Goal: Transaction & Acquisition: Obtain resource

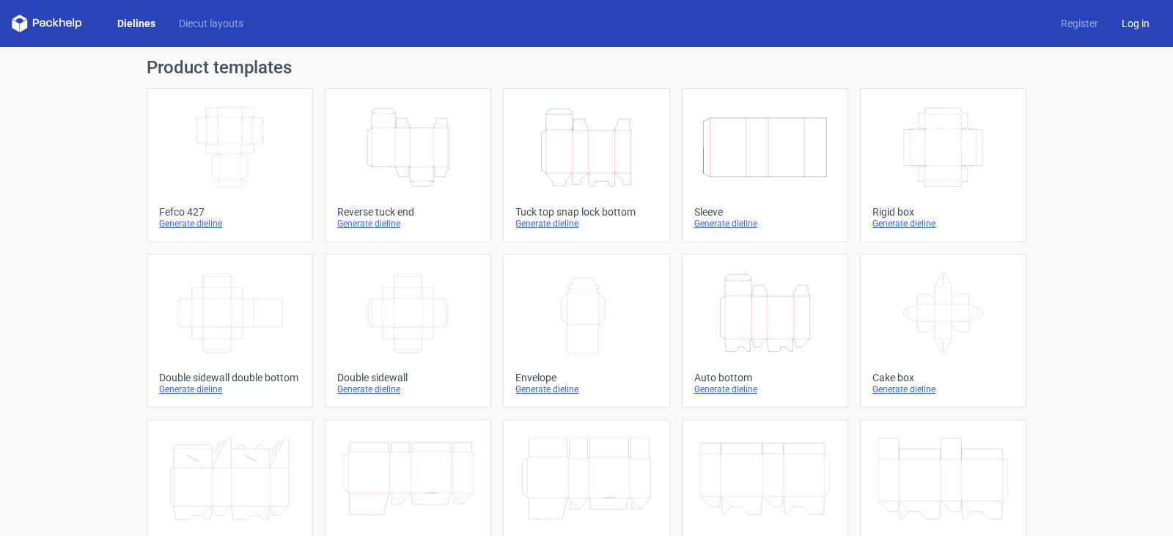
click at [1112, 23] on link "Log in" at bounding box center [1134, 23] width 51 height 15
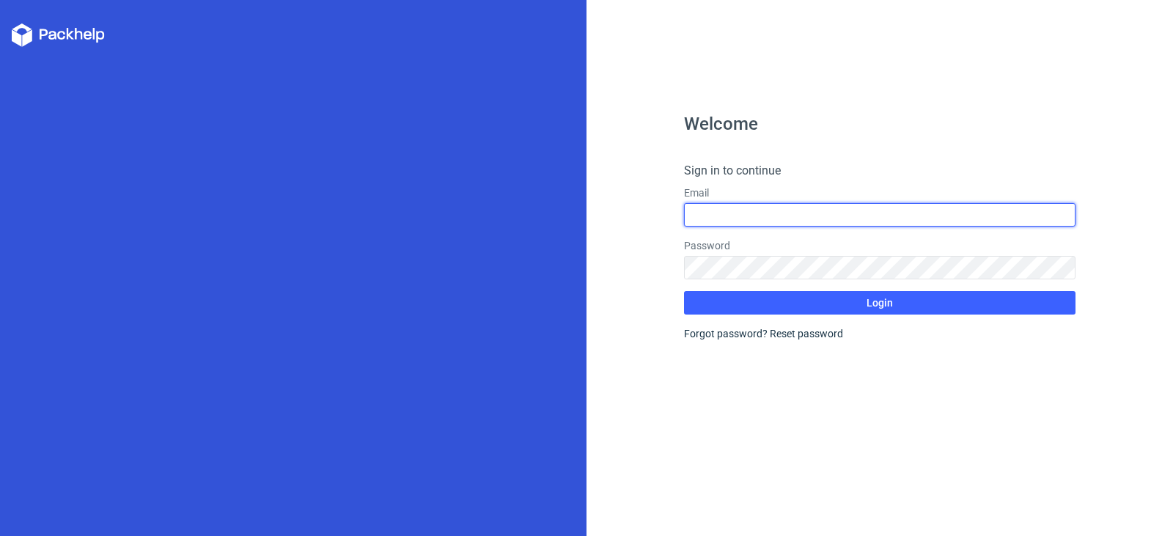
click at [790, 214] on input "text" at bounding box center [879, 214] width 391 height 23
type input "[EMAIL_ADDRESS][PERSON_NAME][DOMAIN_NAME]"
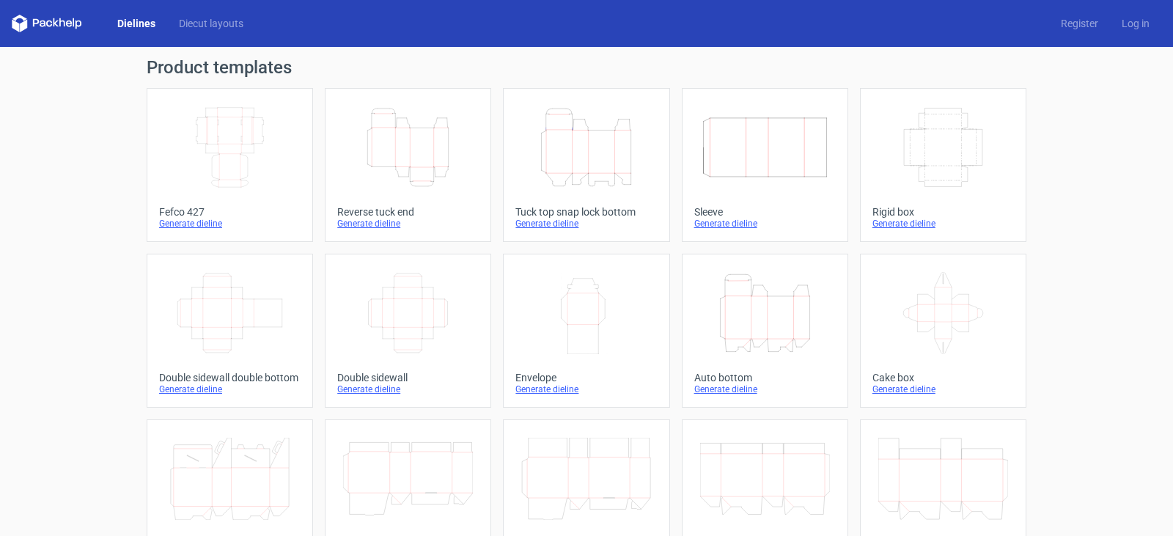
click at [578, 152] on icon "Height Depth Width" at bounding box center [586, 147] width 130 height 82
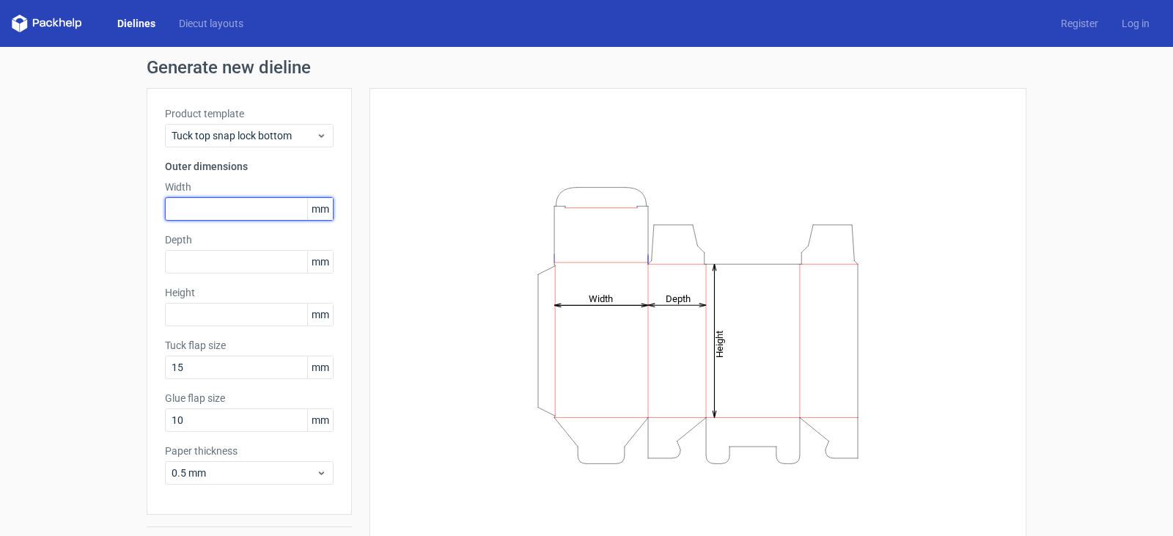
click at [258, 204] on input "text" at bounding box center [249, 208] width 169 height 23
type input "120"
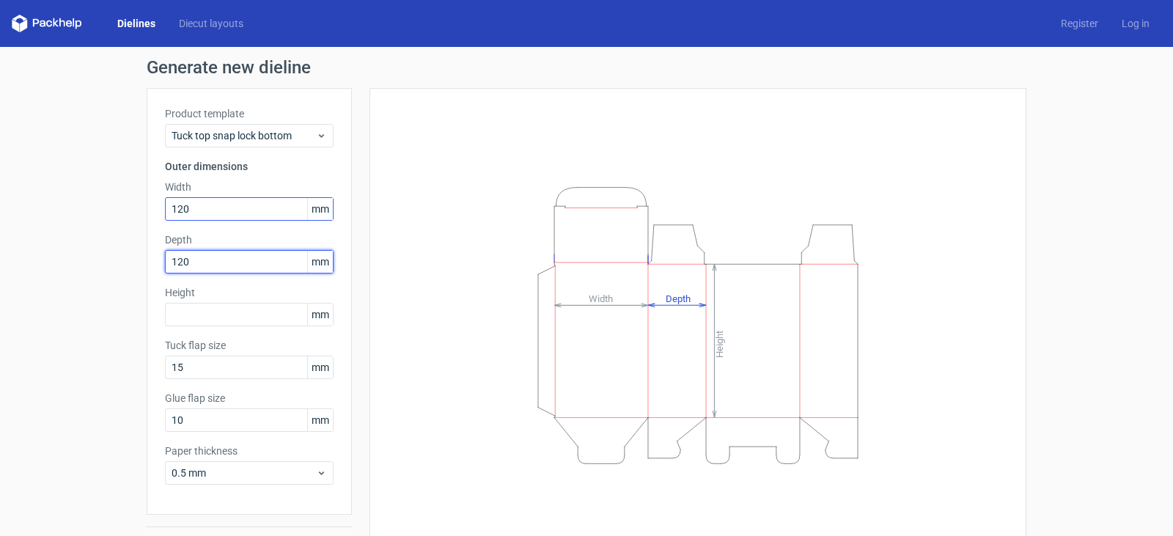
type input "120"
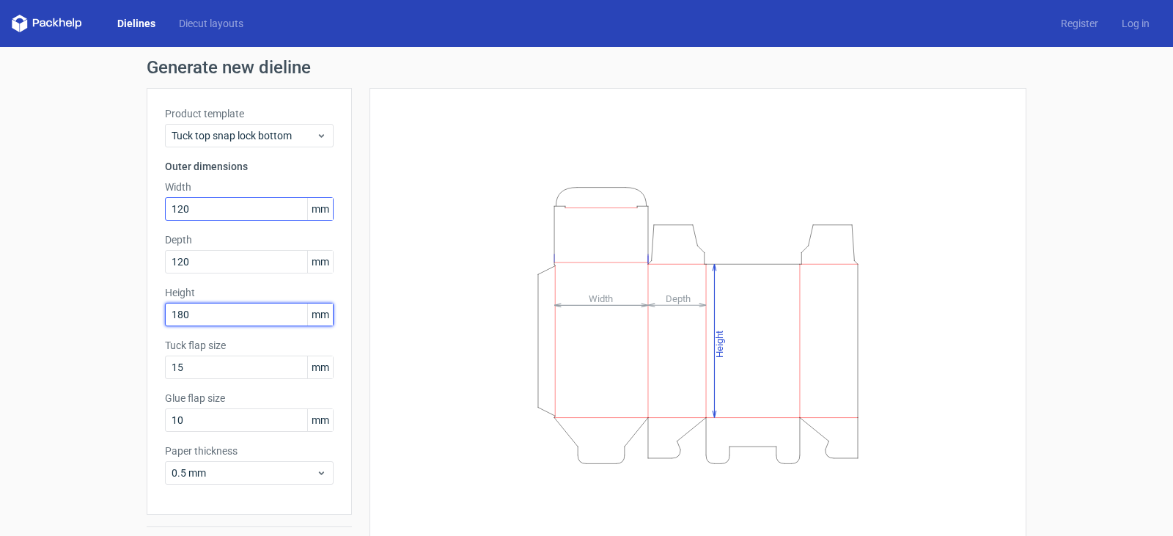
type input "180"
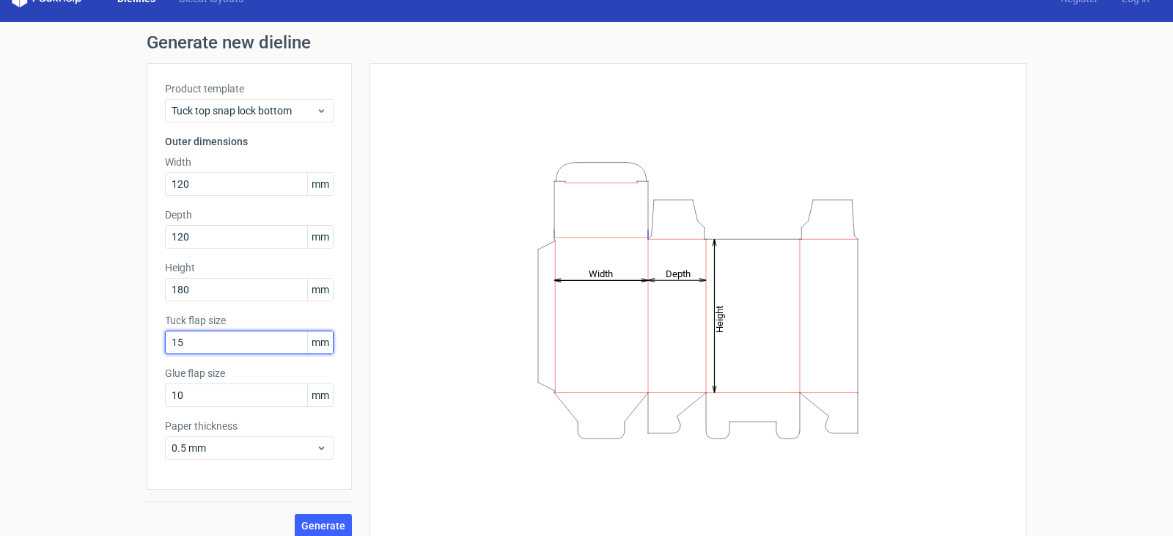
scroll to position [38, 0]
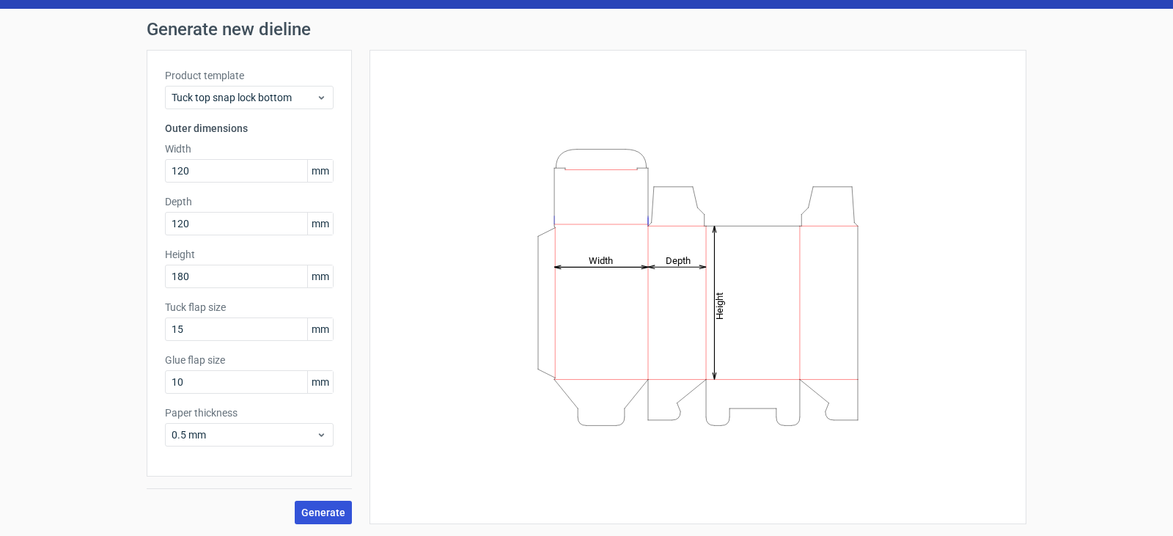
click at [311, 512] on span "Generate" at bounding box center [323, 512] width 44 height 10
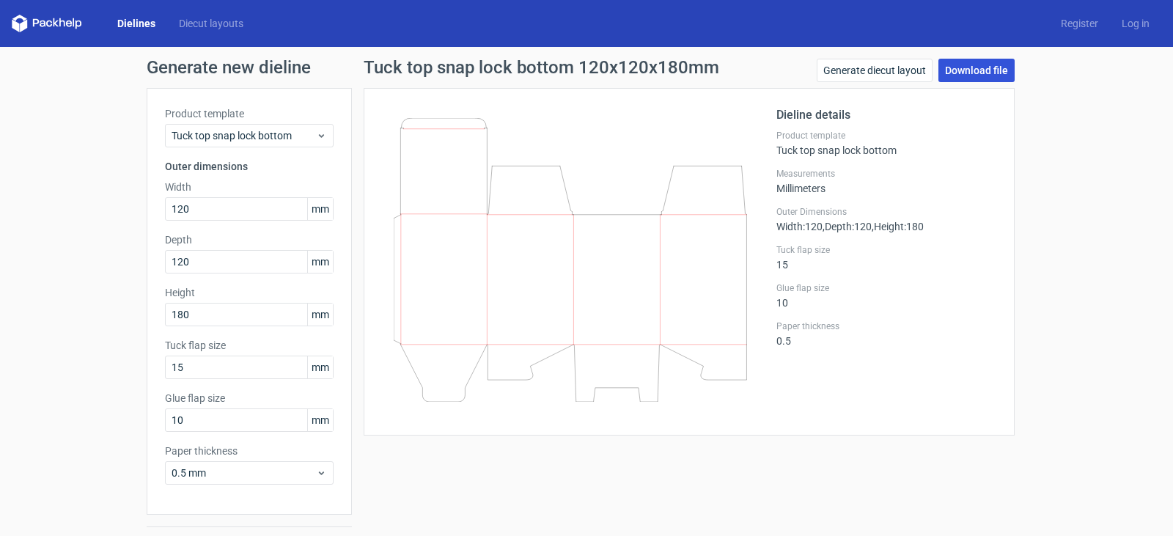
click at [967, 69] on link "Download file" at bounding box center [976, 70] width 76 height 23
